Goal: Task Accomplishment & Management: Manage account settings

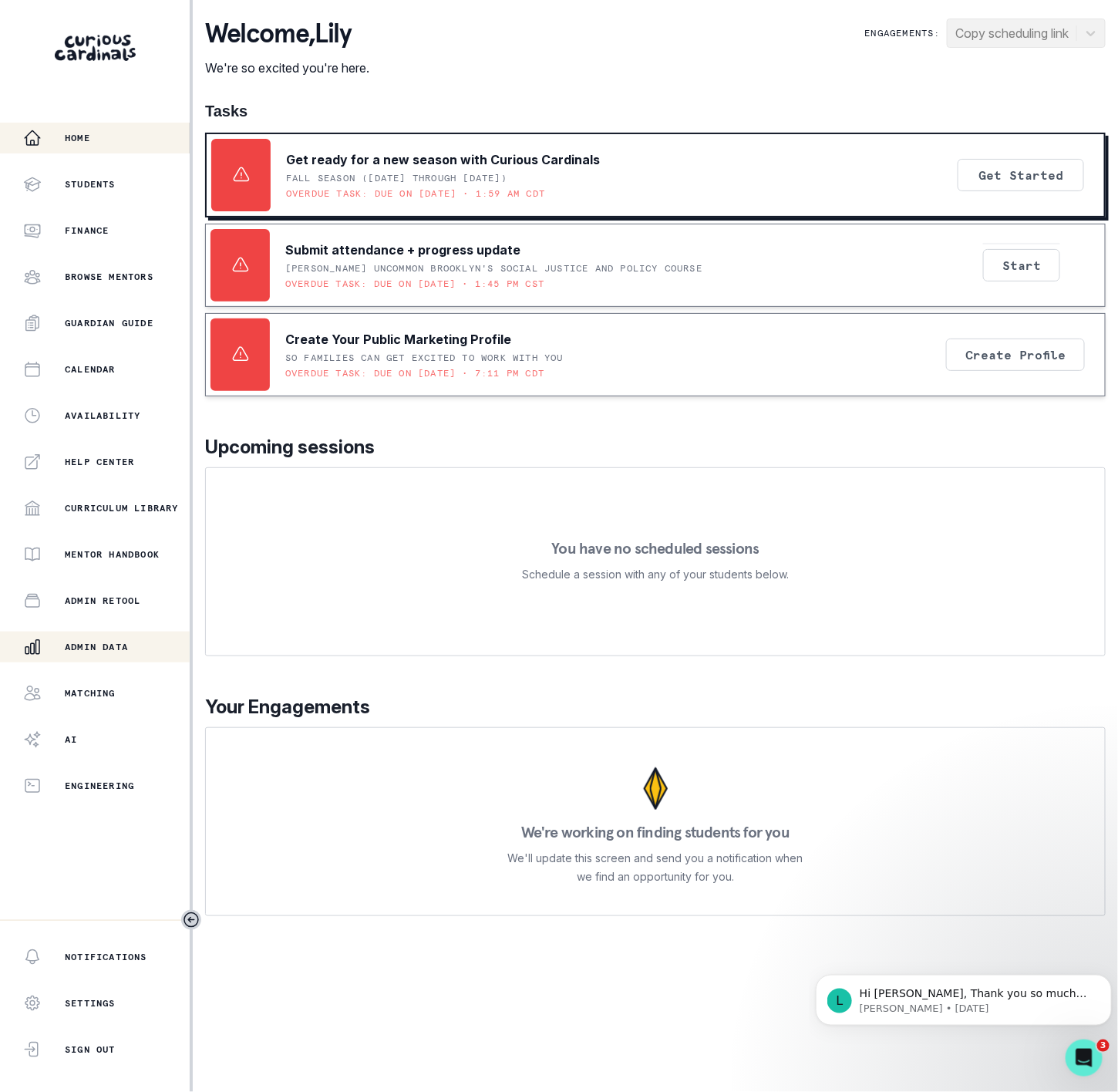
click at [126, 645] on p "Admin Data" at bounding box center [96, 646] width 64 height 12
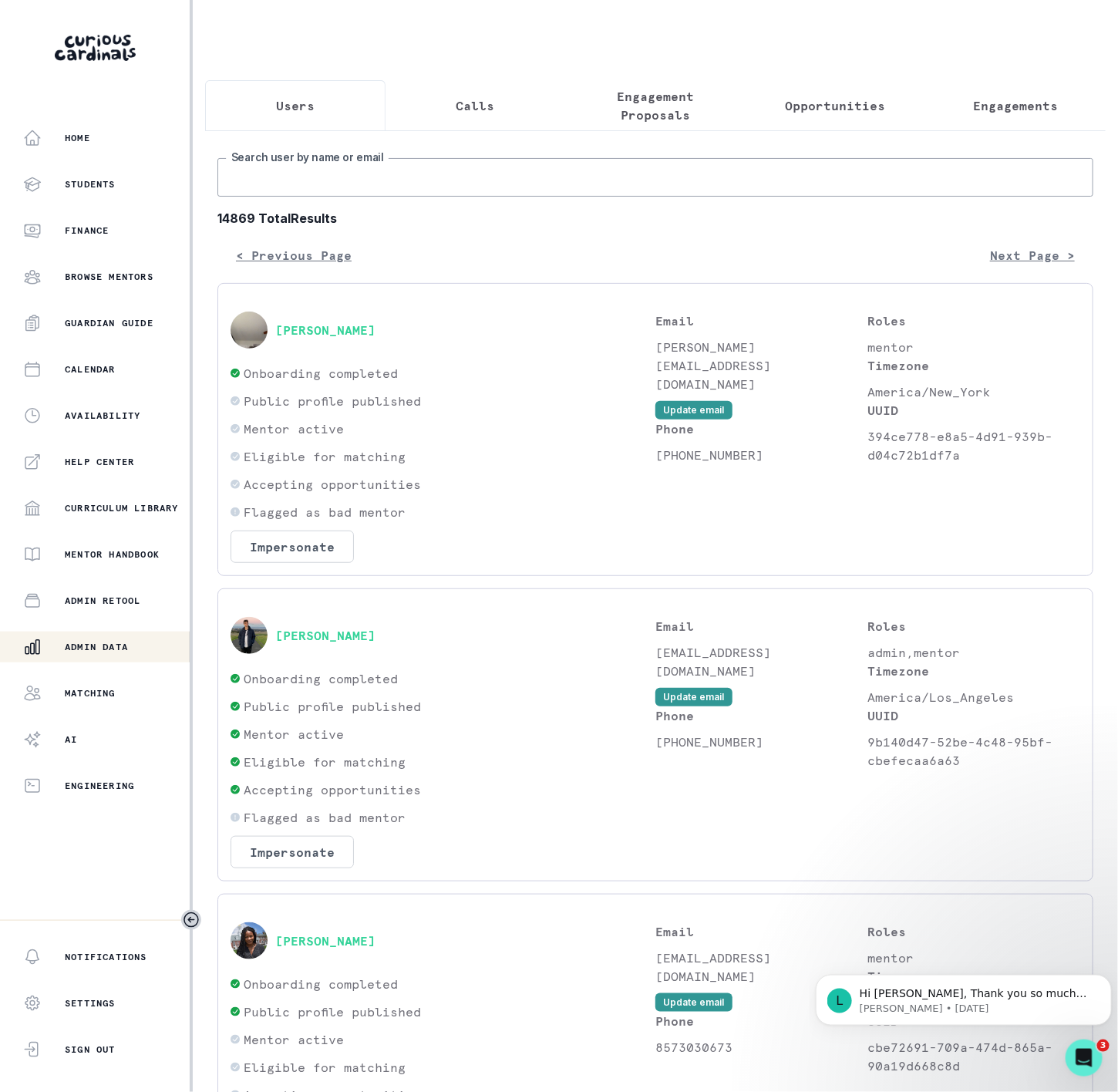
click at [298, 196] on input "Search user by name or email" at bounding box center [655, 177] width 876 height 39
click at [326, 196] on input "Search user by name or email" at bounding box center [655, 177] width 876 height 39
paste input "[PERSON_NAME]"
type input "[PERSON_NAME]"
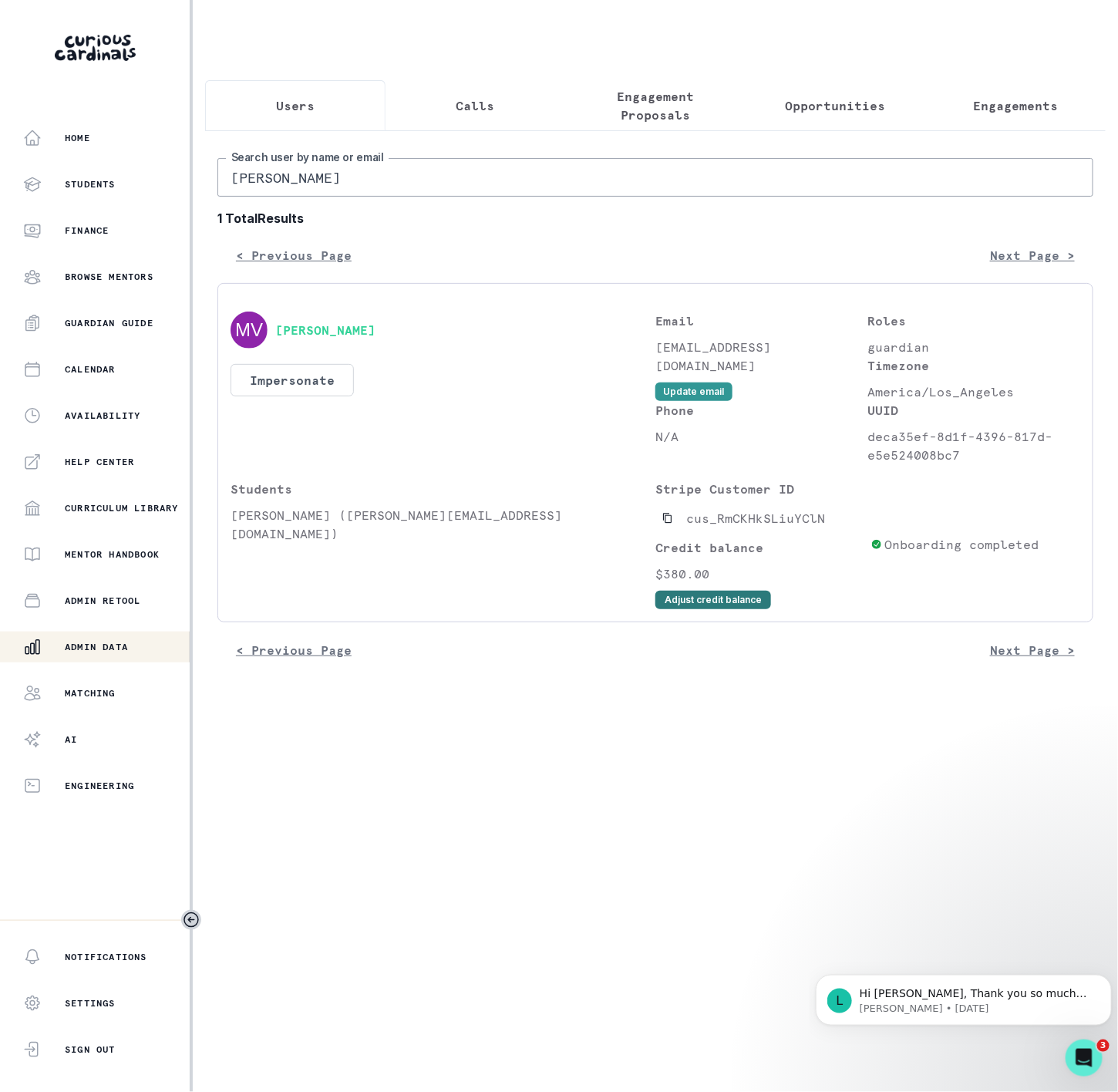
click at [745, 609] on button "Adjust credit balance" at bounding box center [713, 599] width 116 height 18
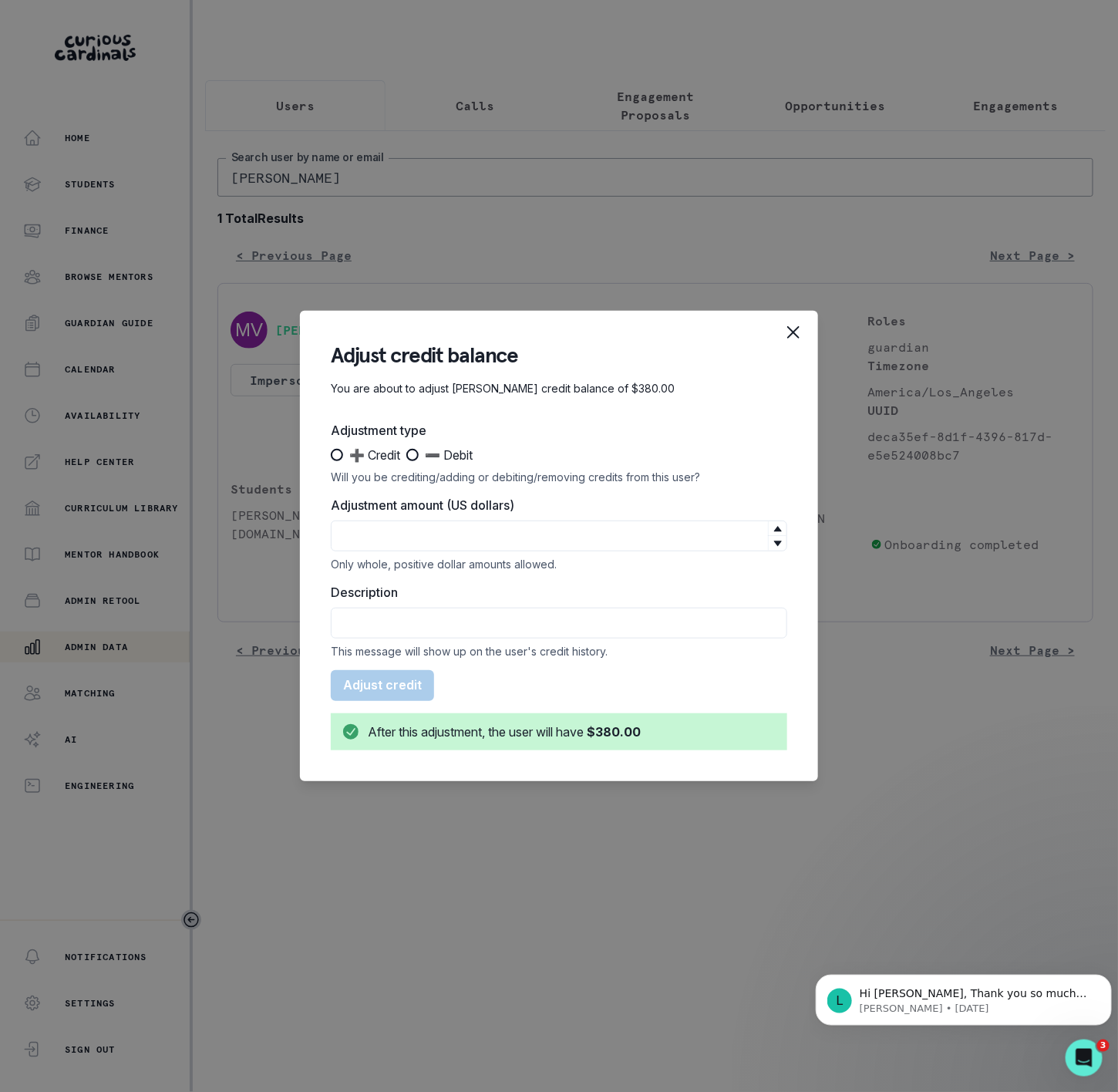
click at [413, 451] on span at bounding box center [412, 455] width 12 height 12
click at [406, 455] on input "➖ Debit" at bounding box center [405, 455] width 1 height 1
radio input "true"
click at [405, 528] on input "Adjustment amount (US dollars)" at bounding box center [559, 535] width 457 height 31
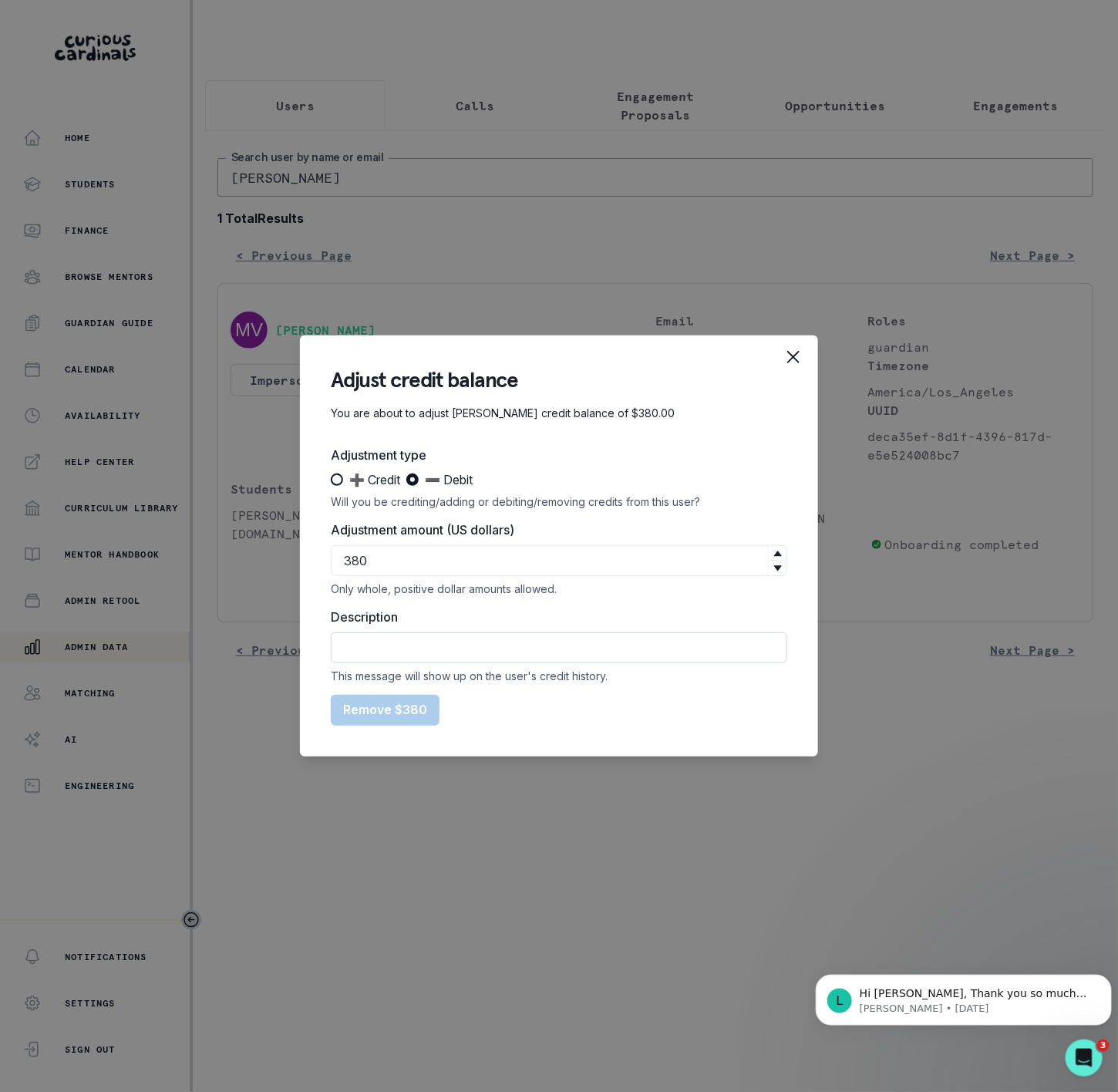
type input "380"
drag, startPoint x: 384, startPoint y: 646, endPoint x: 407, endPoint y: 658, distance: 25.9
click at [384, 646] on input "Description" at bounding box center [559, 647] width 457 height 31
type input "refunded Sub to credit card"
click at [378, 713] on button "Remove $380" at bounding box center [386, 710] width 109 height 31
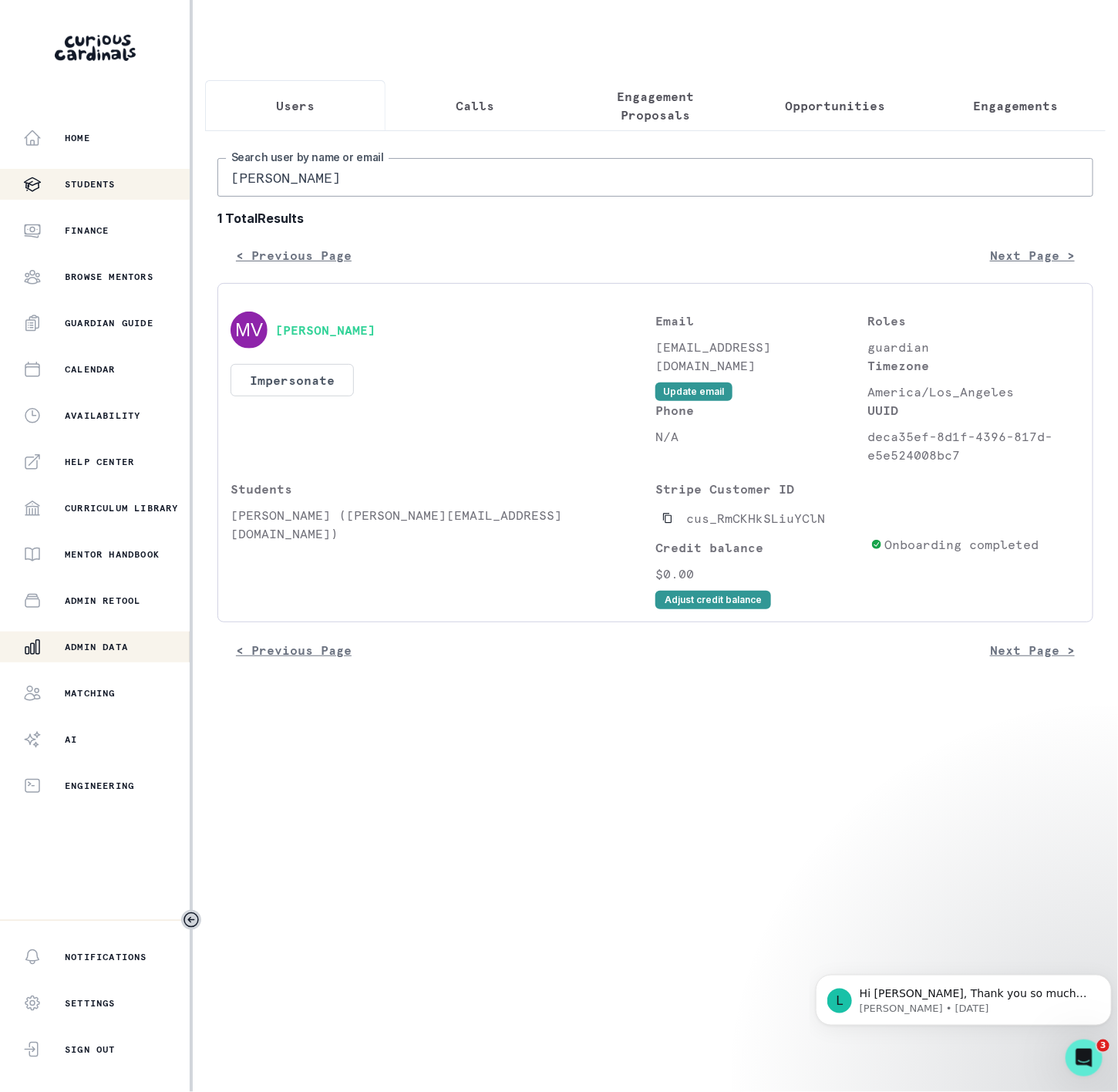
drag, startPoint x: 347, startPoint y: 195, endPoint x: 186, endPoint y: 179, distance: 161.8
click at [188, 181] on div "Home Students Finance Browse Mentors Guardian Guide Calendar Availability Help …" at bounding box center [559, 546] width 1118 height 1092
paste input "Vikaash Khdloy"
type input "Vikaash Khdloya"
click at [662, 523] on icon "Copied to clipboard" at bounding box center [667, 518] width 11 height 11
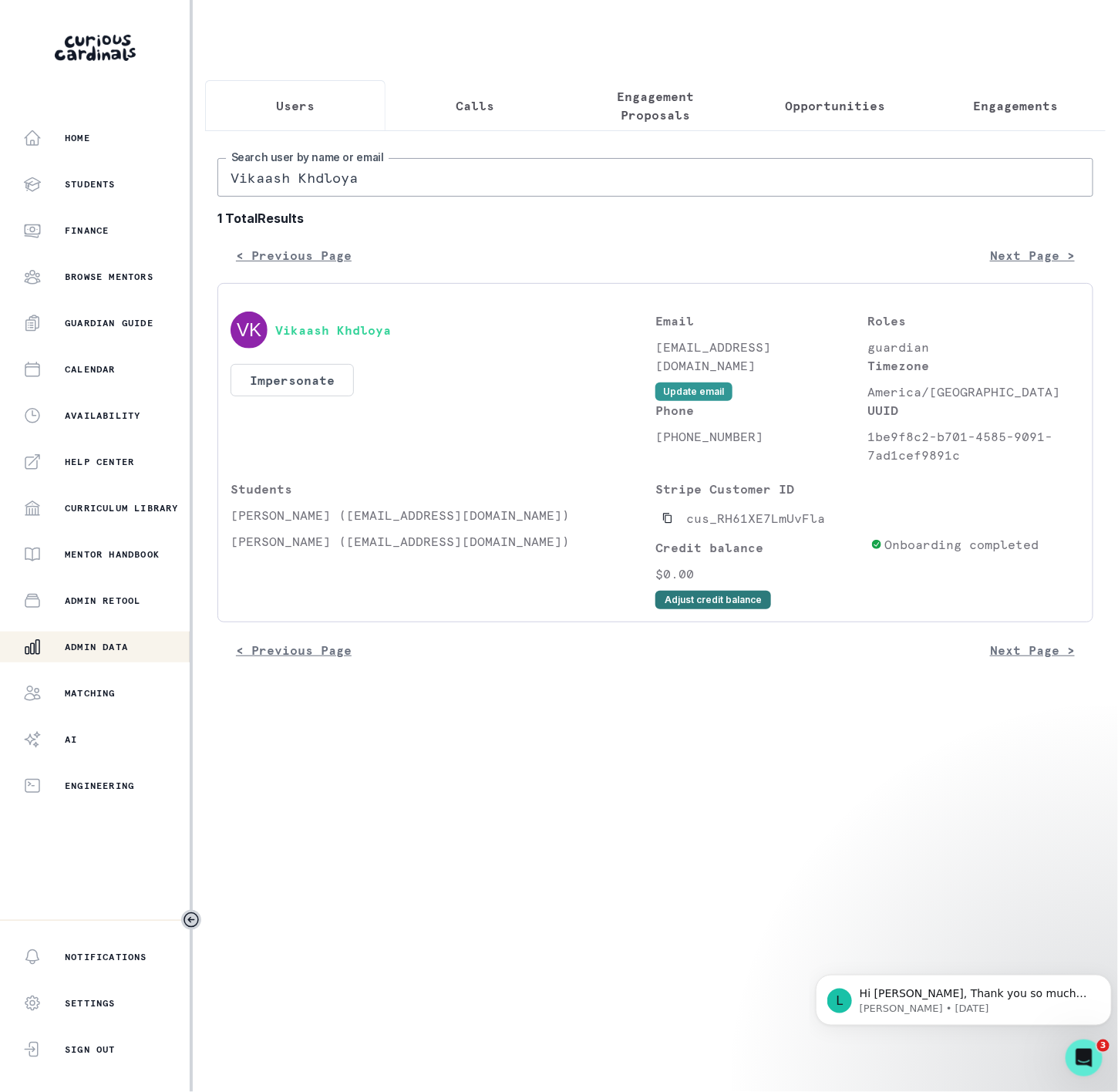
click at [719, 609] on button "Adjust credit balance" at bounding box center [713, 599] width 116 height 18
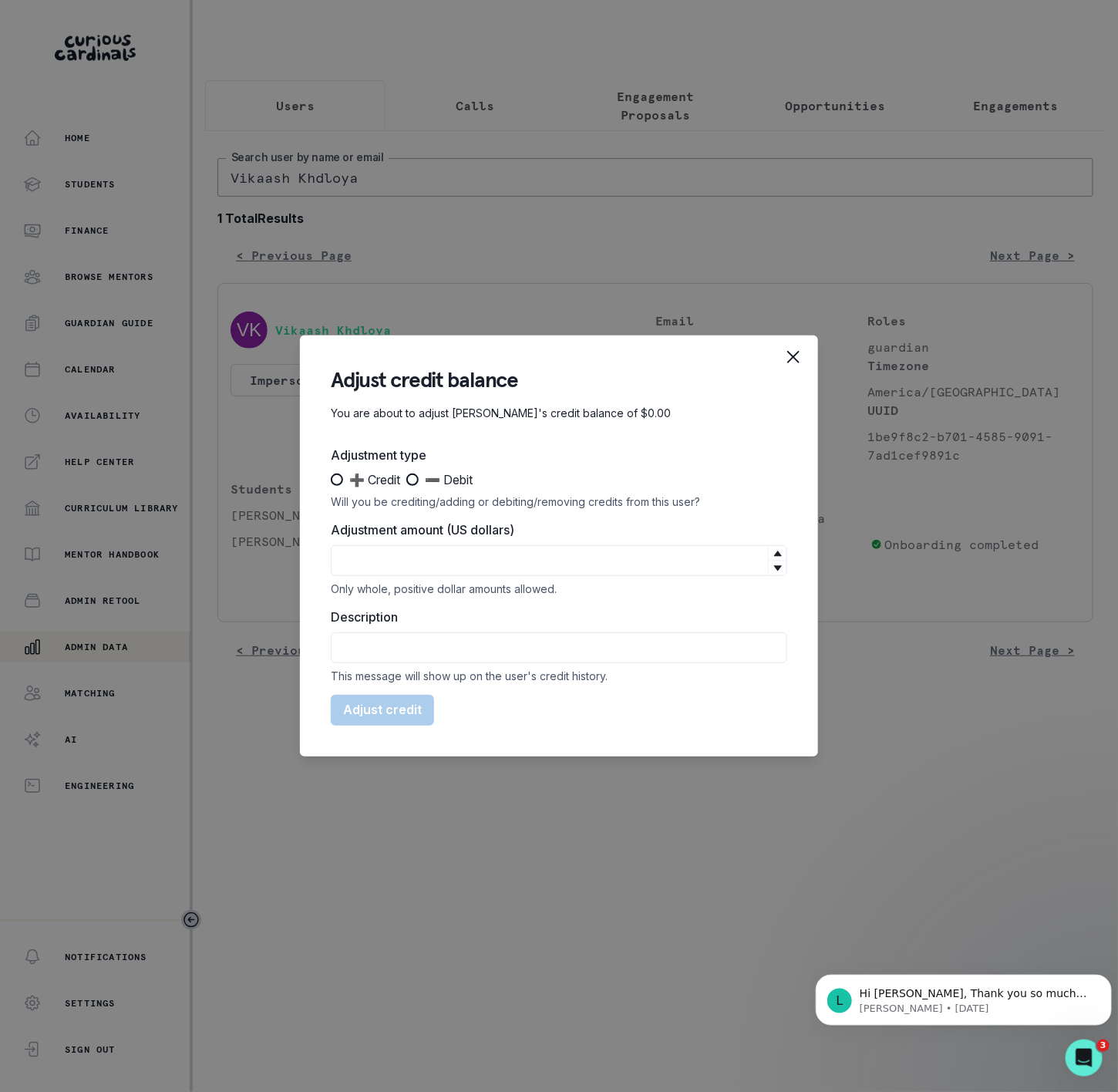
click at [334, 485] on span at bounding box center [337, 479] width 12 height 12
click at [331, 480] on input "➕ Credit" at bounding box center [330, 480] width 1 height 1
radio input "true"
click at [410, 555] on input "Adjustment amount (US dollars)" at bounding box center [559, 560] width 457 height 31
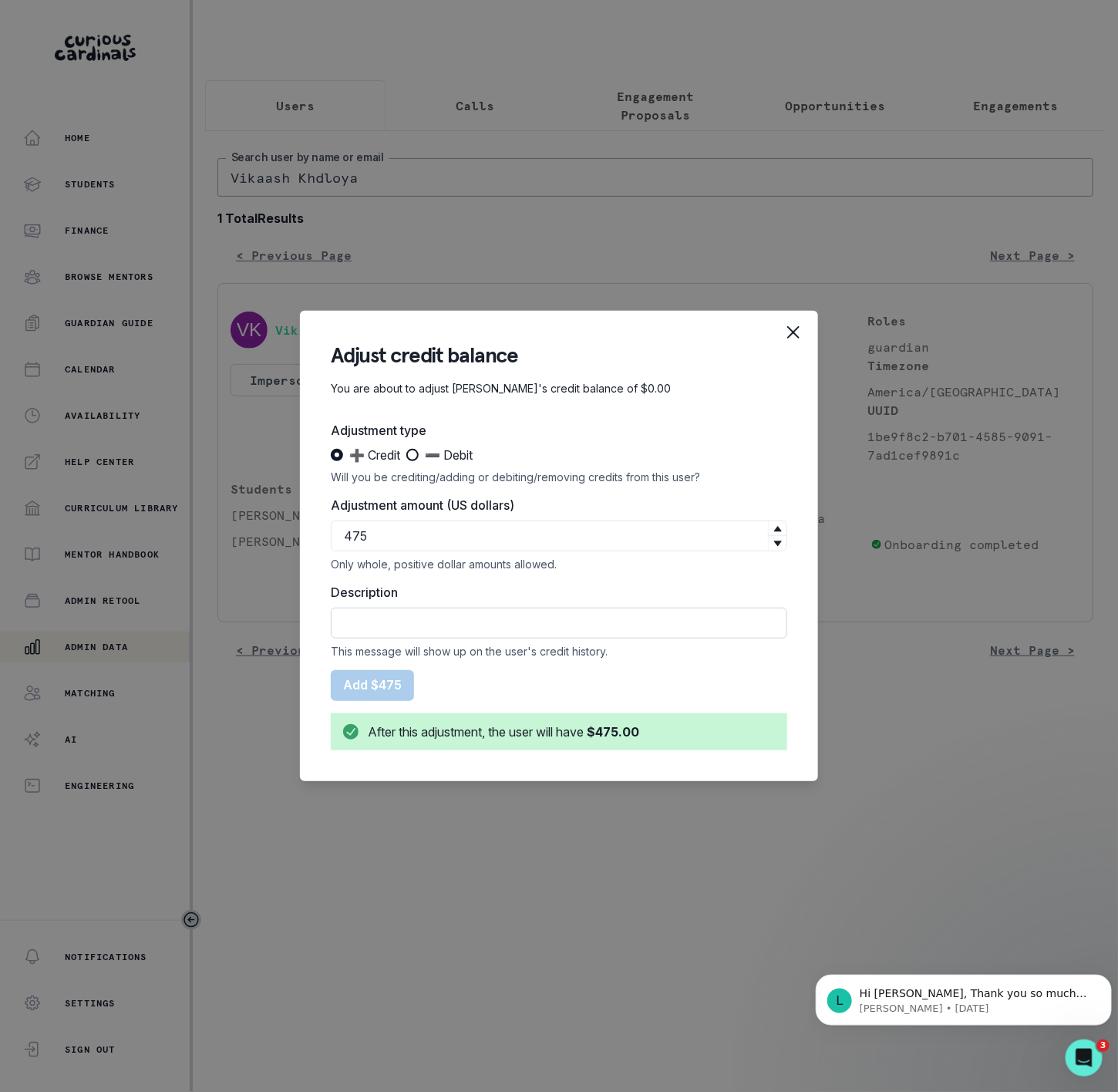
type input "475"
click at [380, 625] on input "Description" at bounding box center [559, 622] width 457 height 31
type input "P"
click at [412, 627] on input "Description" at bounding box center [559, 622] width 457 height 31
type input "P"
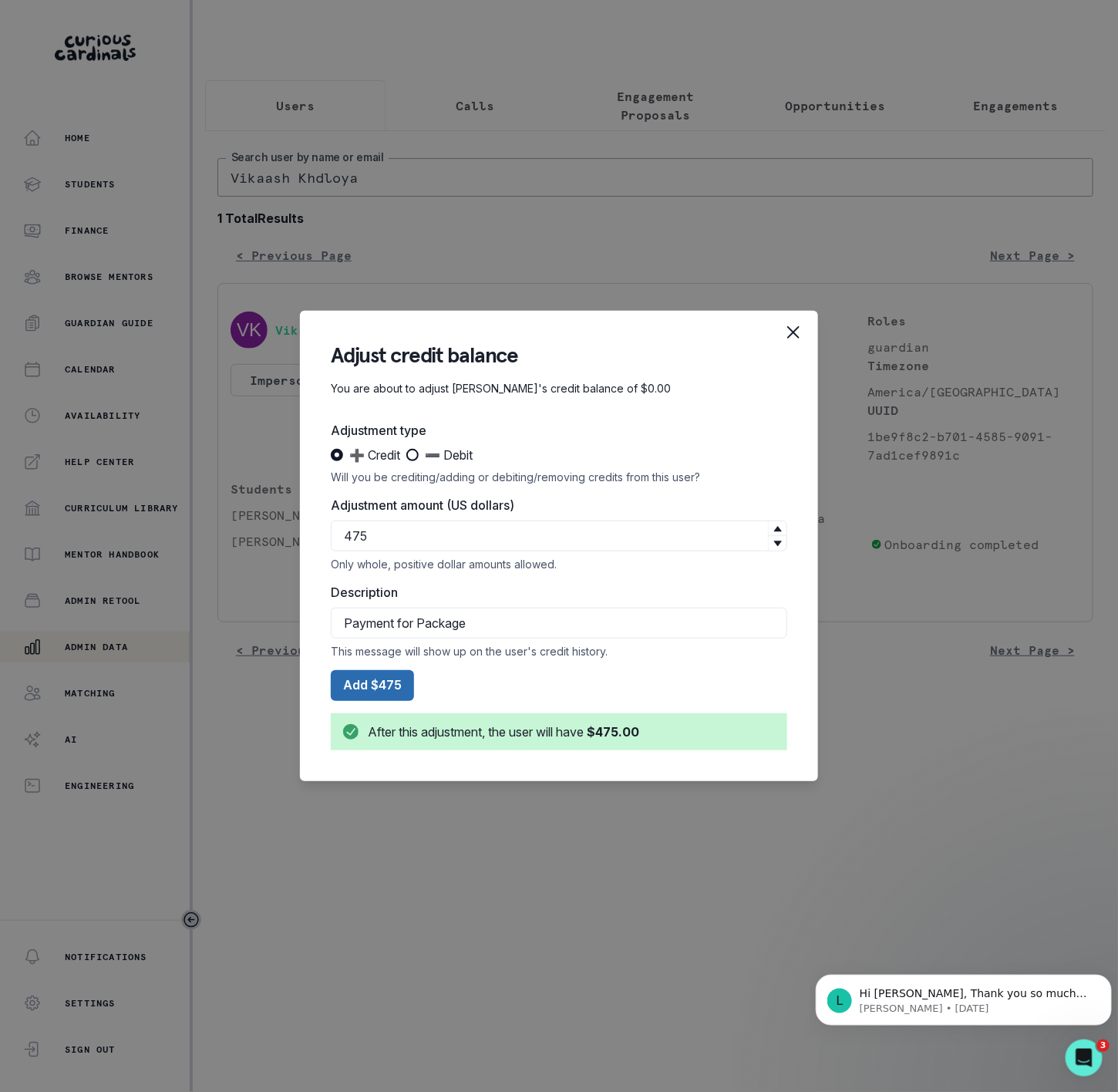
type input "Payment for Package"
click at [389, 683] on button "Add $475" at bounding box center [372, 685] width 83 height 31
